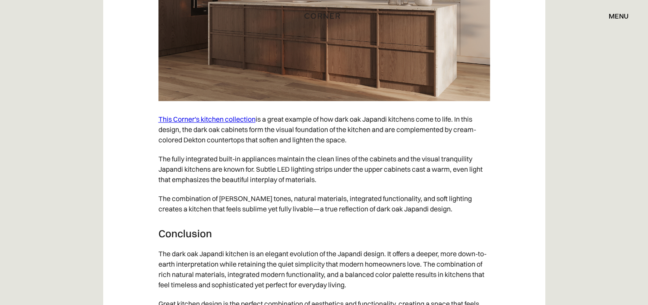
scroll to position [4015, 0]
click at [188, 118] on link "This Corner's kitchen collection" at bounding box center [206, 118] width 97 height 9
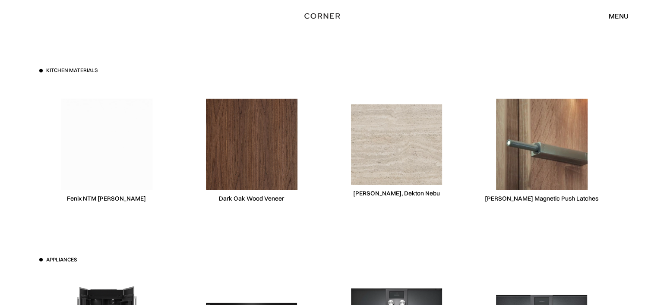
scroll to position [2591, 0]
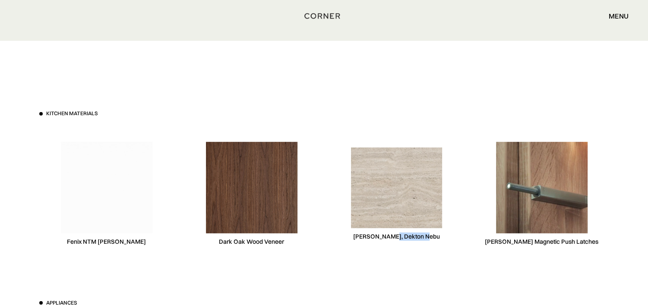
drag, startPoint x: 396, startPoint y: 234, endPoint x: 437, endPoint y: 241, distance: 41.2
click at [437, 241] on div "Consentino, Dekton Nebu" at bounding box center [396, 194] width 135 height 133
copy div "Dekton Nebu"
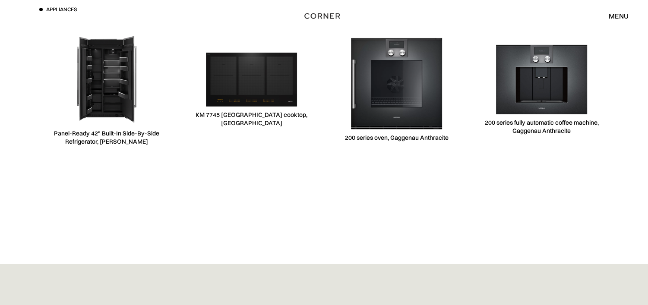
scroll to position [2893, 0]
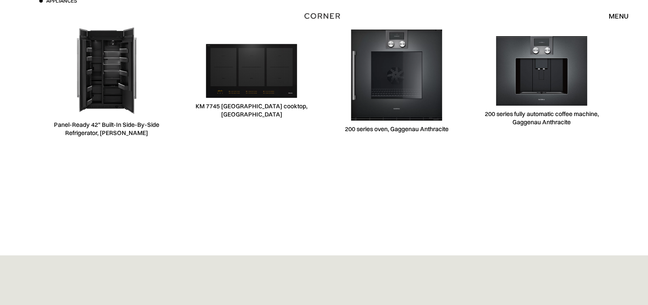
click at [244, 82] on img at bounding box center [252, 71] width 92 height 54
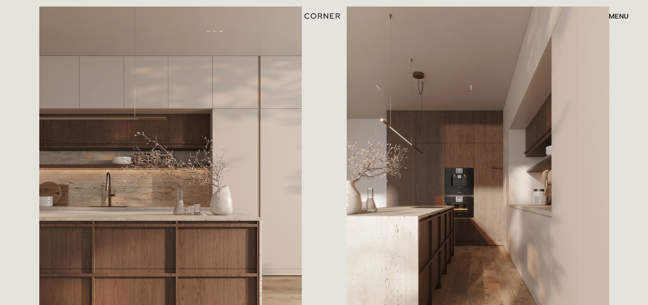
scroll to position [518, 0]
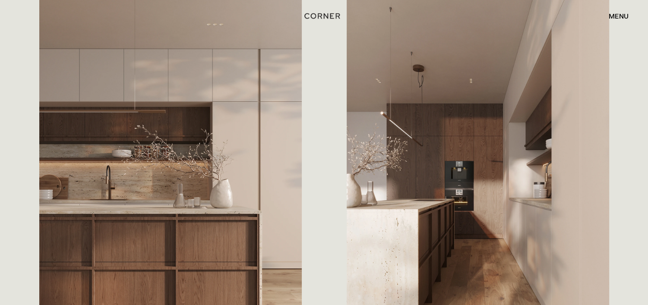
click at [619, 15] on div "menu" at bounding box center [619, 16] width 20 height 7
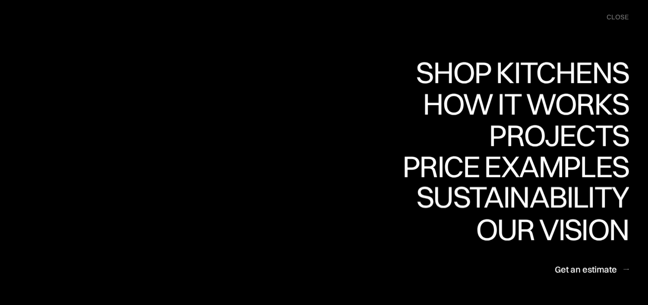
scroll to position [1123, 0]
click at [615, 19] on div "close" at bounding box center [618, 17] width 22 height 9
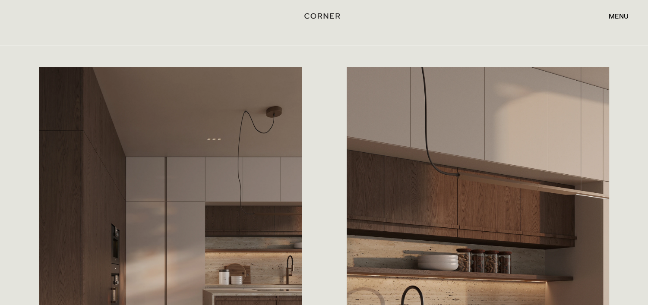
scroll to position [907, 0]
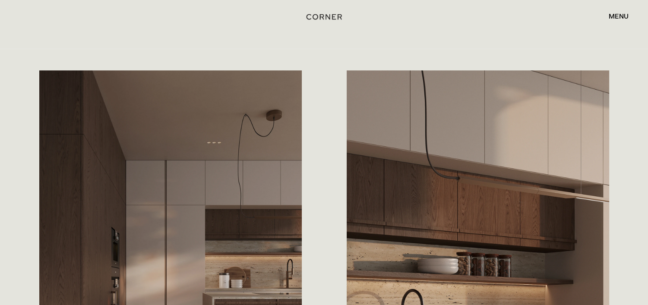
click at [328, 18] on img "home" at bounding box center [324, 16] width 35 height 11
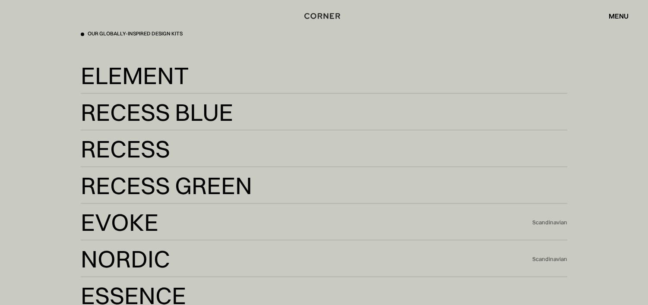
scroll to position [1597, 0]
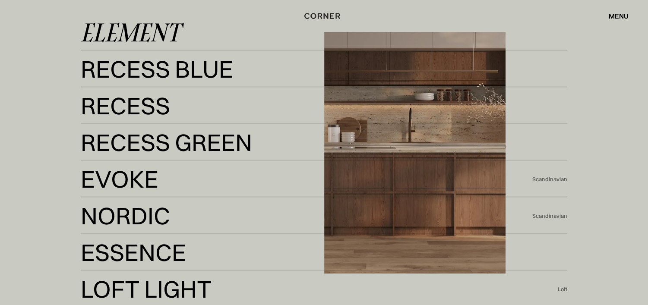
click at [165, 36] on div "Element" at bounding box center [130, 32] width 99 height 21
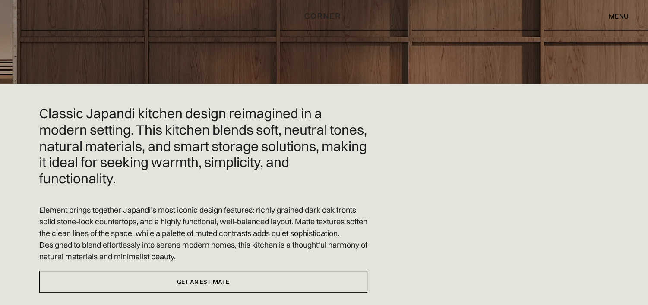
scroll to position [130, 0]
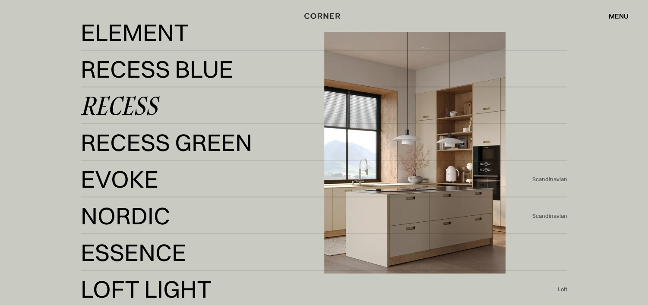
click at [145, 102] on div "Recess" at bounding box center [119, 105] width 77 height 21
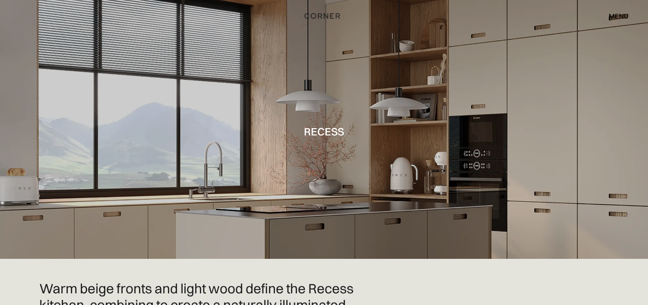
click at [158, 191] on div at bounding box center [324, 129] width 648 height 259
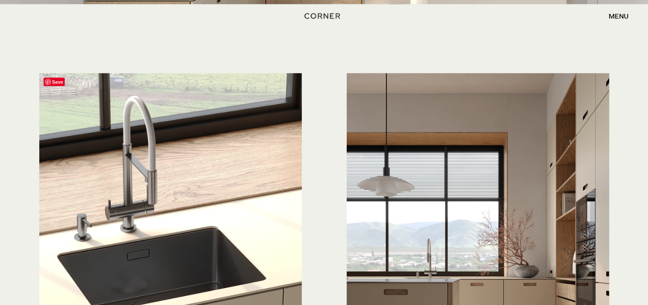
scroll to position [2000, 0]
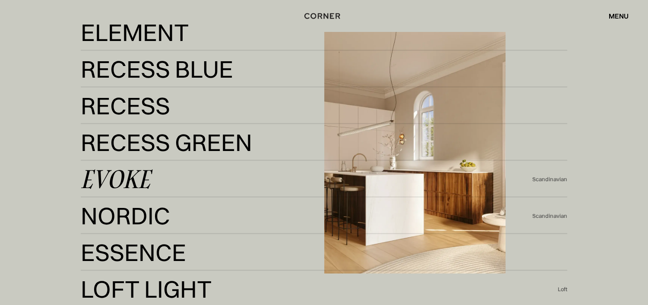
click at [138, 180] on div "Evoke" at bounding box center [116, 178] width 70 height 21
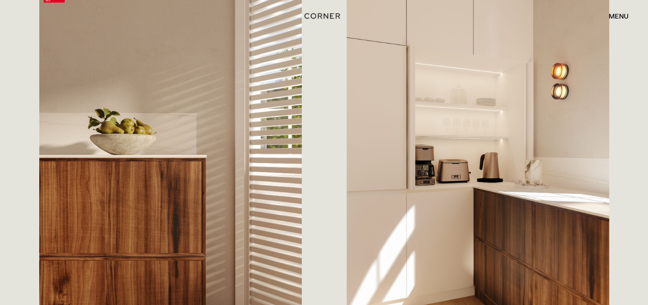
scroll to position [943, 0]
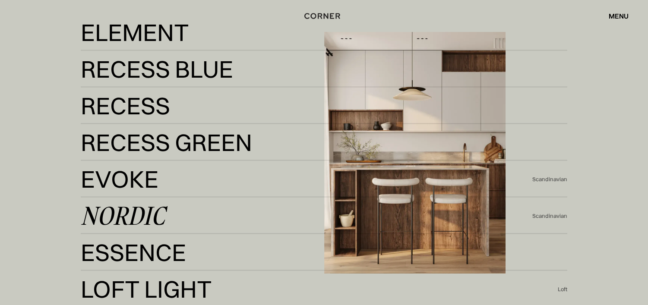
click at [123, 221] on div "Nordic" at bounding box center [123, 215] width 84 height 21
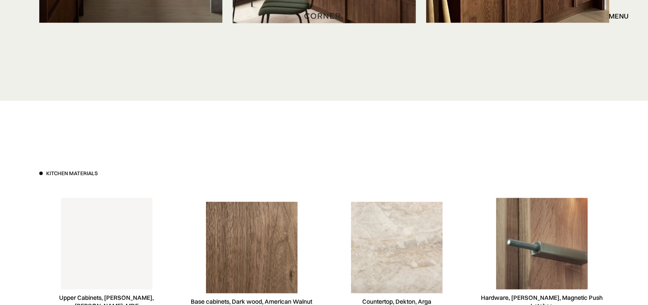
scroll to position [2288, 0]
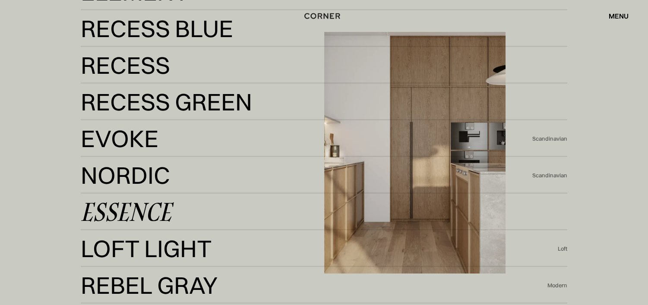
scroll to position [1684, 0]
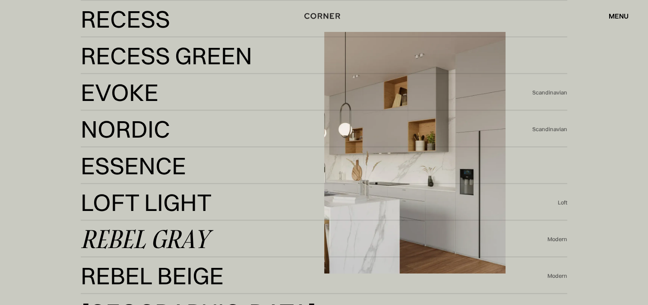
click at [146, 243] on div "Rebel Gray" at bounding box center [145, 239] width 128 height 21
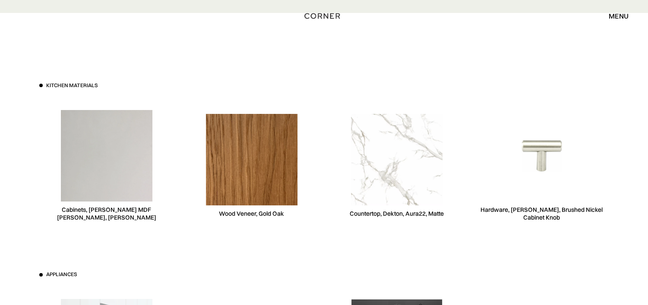
scroll to position [3281, 0]
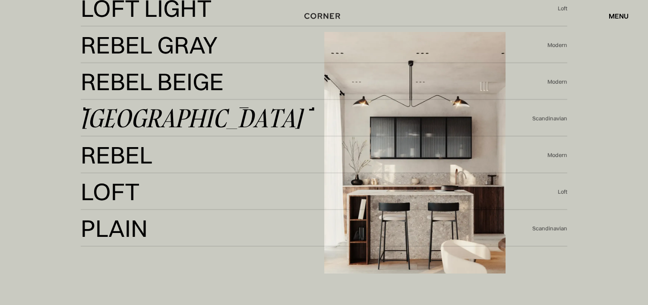
scroll to position [1900, 0]
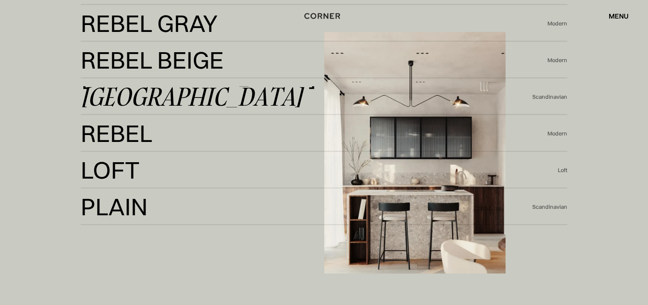
click at [139, 101] on div "[GEOGRAPHIC_DATA]" at bounding box center [191, 96] width 221 height 21
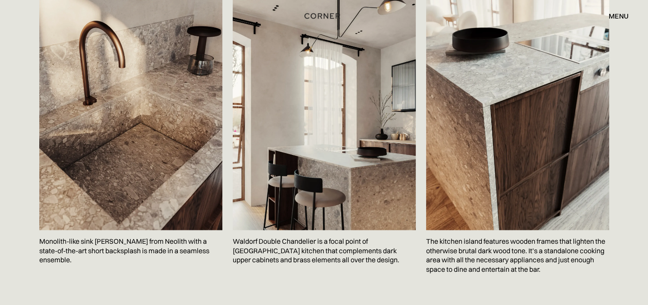
scroll to position [1425, 0]
